Goal: Information Seeking & Learning: Check status

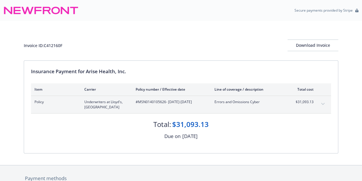
click at [325, 103] on button "expand content" at bounding box center [322, 103] width 9 height 9
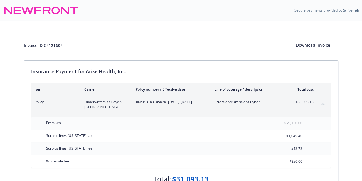
click at [325, 103] on button "collapse content" at bounding box center [322, 103] width 9 height 9
